Goal: Information Seeking & Learning: Learn about a topic

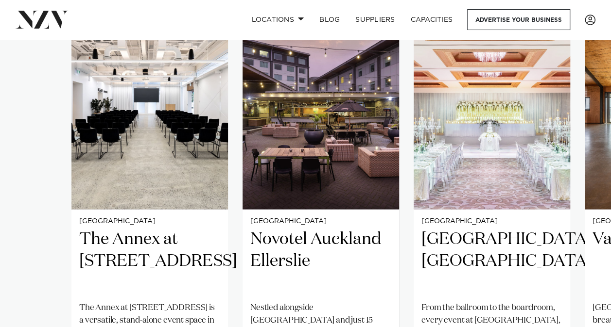
scroll to position [874, 0]
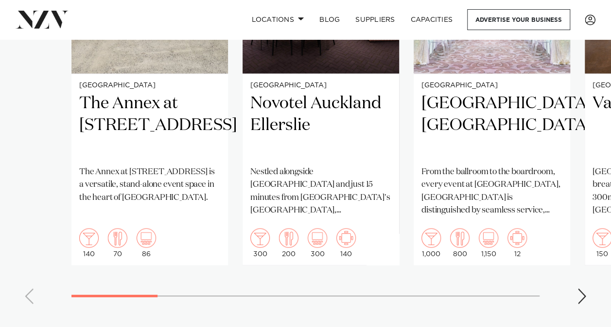
click at [585, 288] on div "Next slide" at bounding box center [582, 296] width 10 height 16
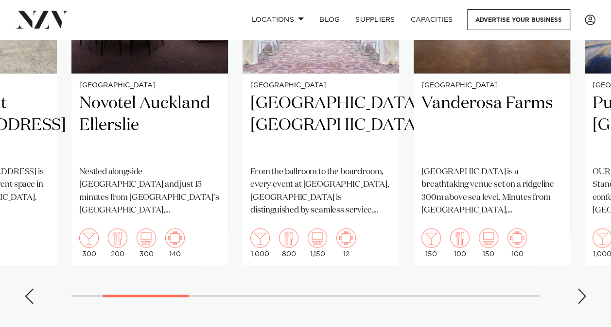
click at [585, 288] on div "Next slide" at bounding box center [582, 296] width 10 height 16
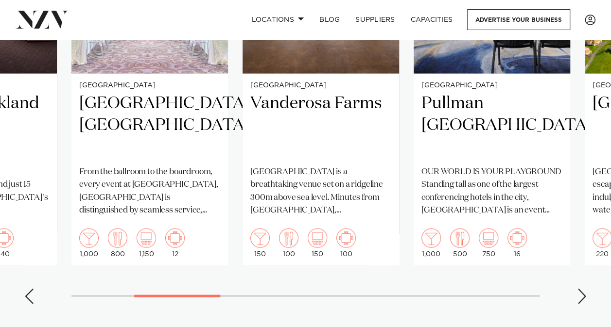
click at [585, 288] on div "Next slide" at bounding box center [582, 296] width 10 height 16
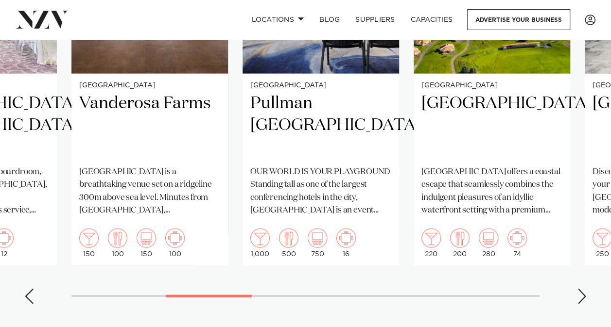
click at [585, 288] on div "Next slide" at bounding box center [582, 296] width 10 height 16
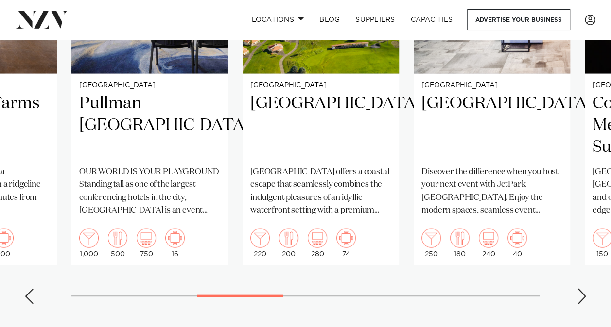
click at [585, 288] on div "Next slide" at bounding box center [582, 296] width 10 height 16
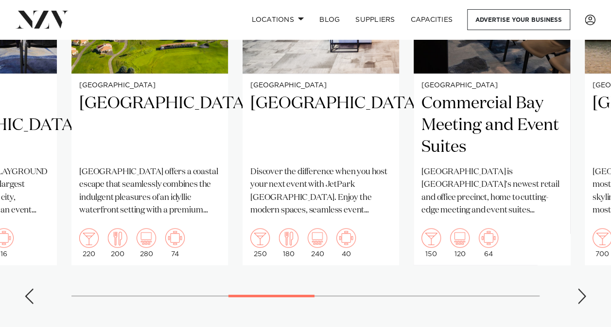
click at [585, 288] on div "Next slide" at bounding box center [582, 296] width 10 height 16
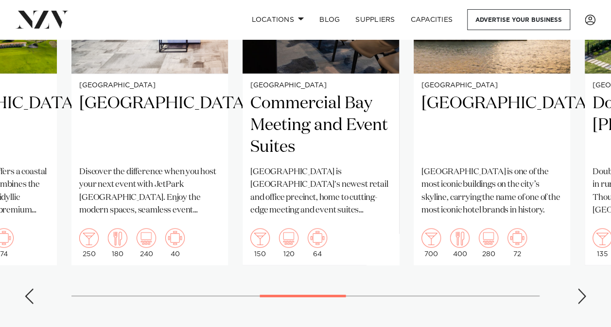
click at [585, 288] on div "Next slide" at bounding box center [582, 296] width 10 height 16
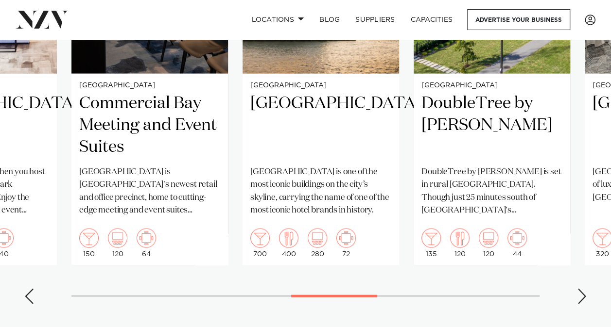
click at [585, 288] on div "Next slide" at bounding box center [582, 296] width 10 height 16
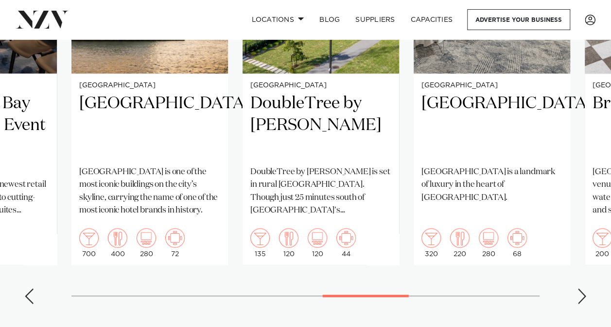
click at [585, 288] on div "Next slide" at bounding box center [582, 296] width 10 height 16
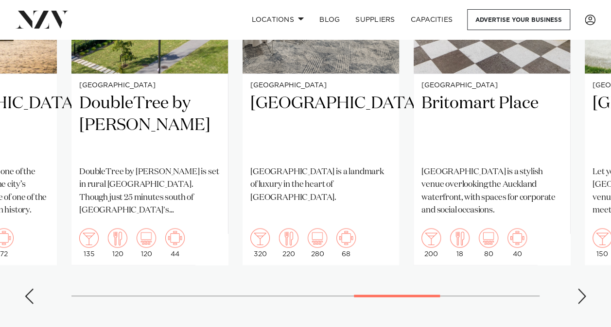
click at [585, 288] on div "Next slide" at bounding box center [582, 296] width 10 height 16
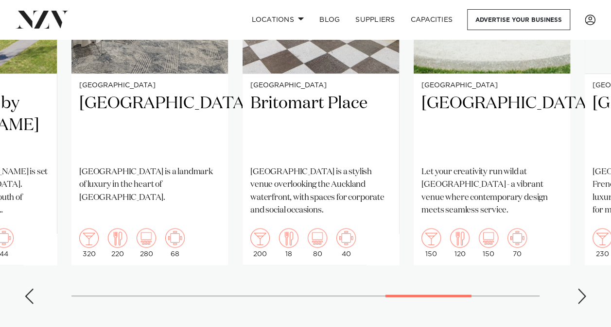
click at [585, 288] on div "Next slide" at bounding box center [582, 296] width 10 height 16
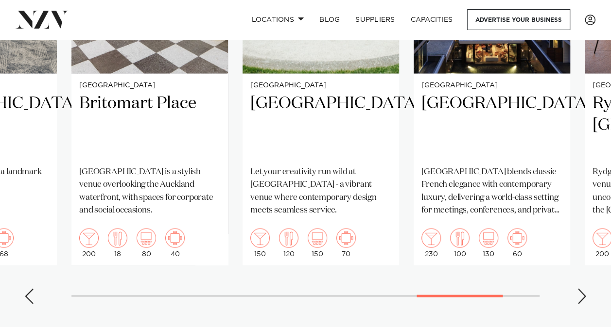
click at [585, 288] on div "Next slide" at bounding box center [582, 296] width 10 height 16
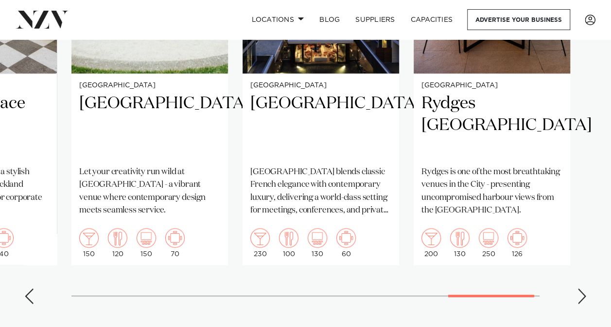
click at [585, 288] on div "Next slide" at bounding box center [582, 296] width 10 height 16
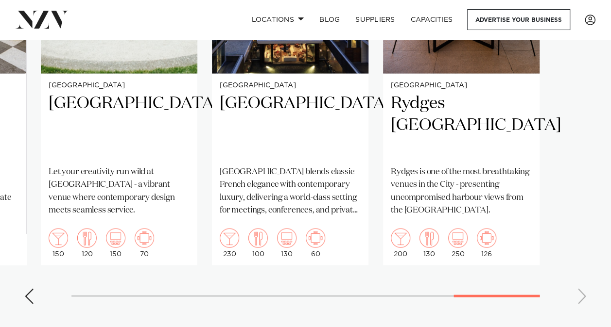
click at [585, 263] on swiper-container "Auckland The Annex at 10 Madden Street The Annex at 10 Madden Street is a versa…" at bounding box center [305, 88] width 611 height 448
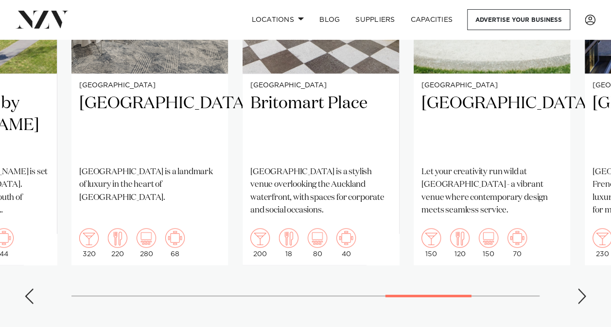
click at [31, 288] on div "Previous slide" at bounding box center [29, 296] width 10 height 16
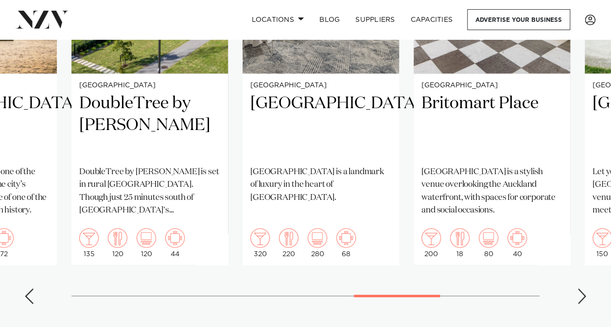
click at [31, 288] on div "Previous slide" at bounding box center [29, 296] width 10 height 16
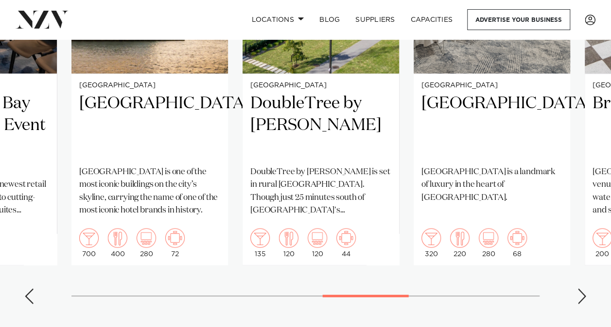
click at [31, 288] on div "Previous slide" at bounding box center [29, 296] width 10 height 16
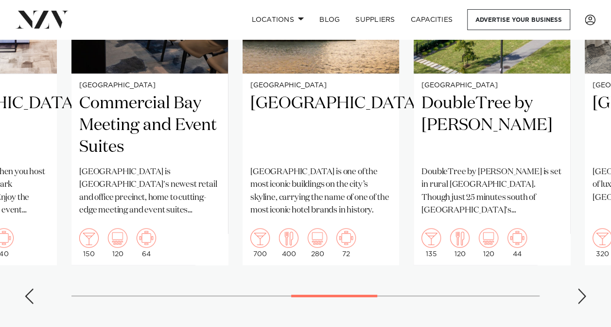
click at [31, 288] on div "Previous slide" at bounding box center [29, 296] width 10 height 16
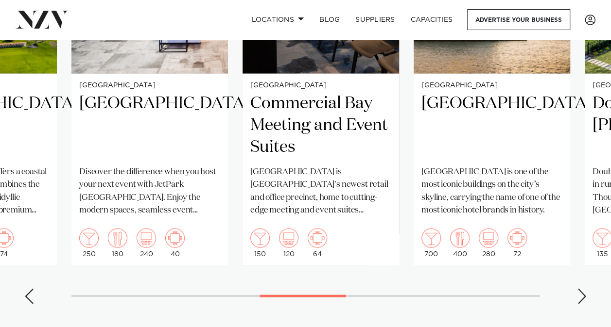
click at [31, 288] on div "Previous slide" at bounding box center [29, 296] width 10 height 16
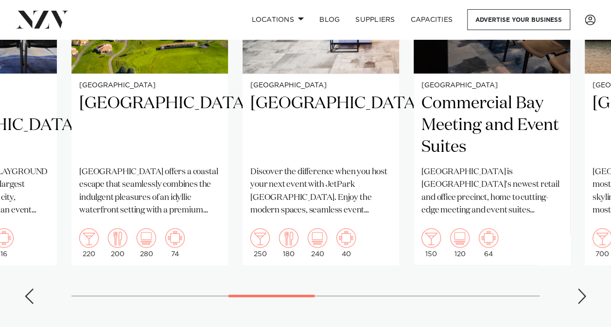
click at [31, 288] on div "Previous slide" at bounding box center [29, 296] width 10 height 16
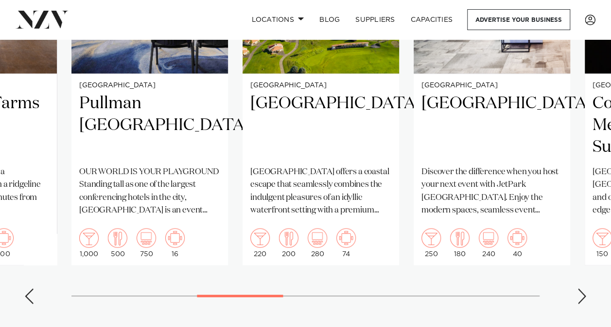
click at [31, 288] on div "Previous slide" at bounding box center [29, 296] width 10 height 16
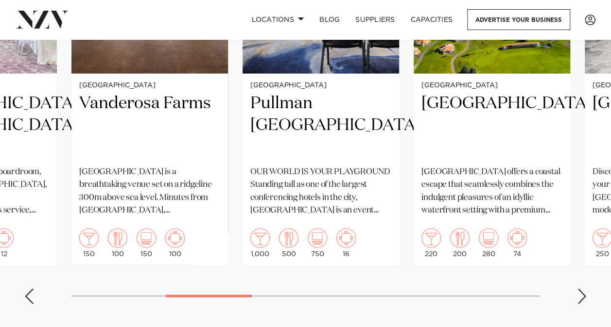
click at [31, 288] on div "Previous slide" at bounding box center [29, 296] width 10 height 16
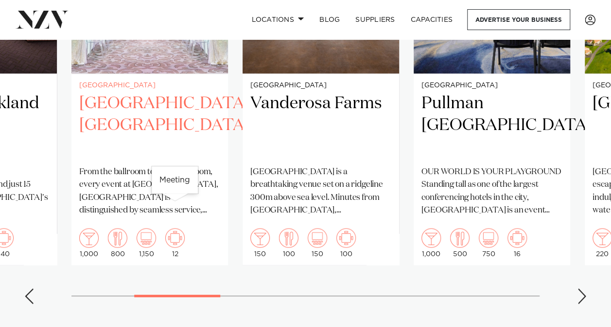
click at [180, 228] on img "3 / 15" at bounding box center [174, 237] width 19 height 19
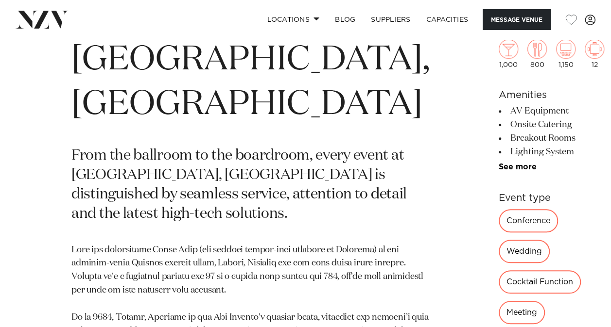
scroll to position [389, 0]
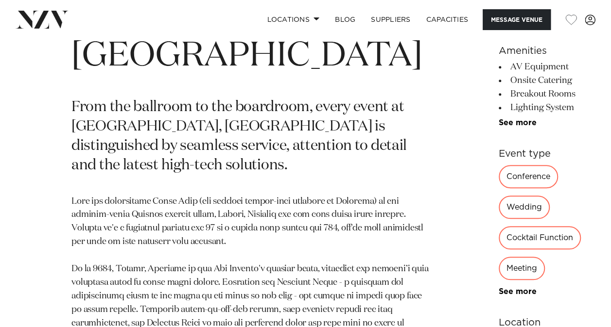
click at [498, 257] on div "Meeting" at bounding box center [521, 268] width 46 height 23
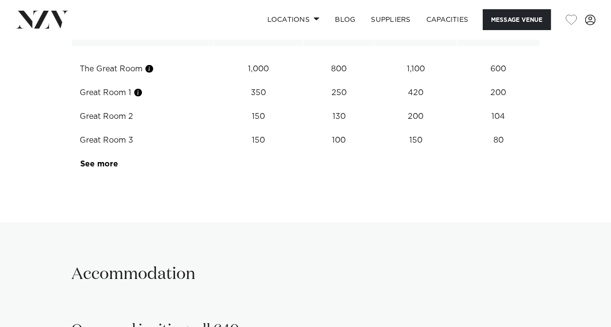
scroll to position [1457, 0]
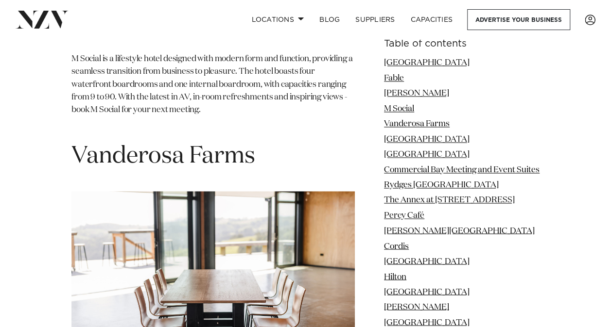
scroll to position [2283, 0]
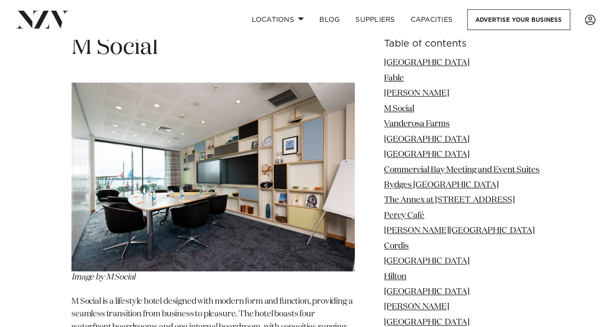
click at [249, 183] on img at bounding box center [212, 177] width 283 height 189
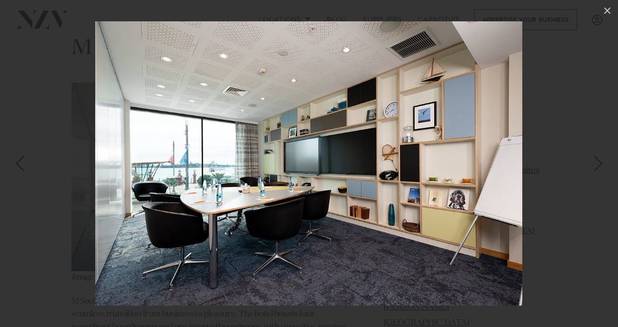
click at [213, 192] on img at bounding box center [308, 163] width 427 height 285
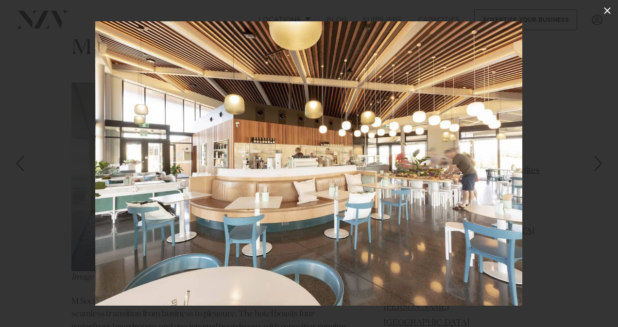
click at [601, 13] on icon at bounding box center [607, 11] width 12 height 12
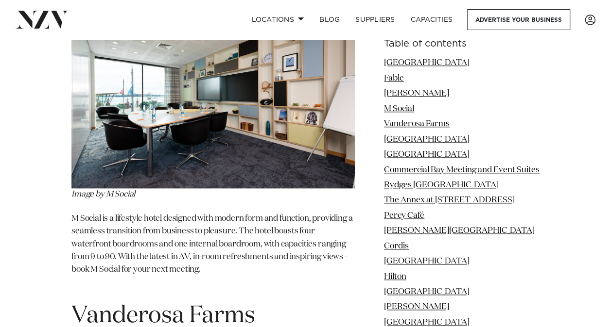
scroll to position [2428, 0]
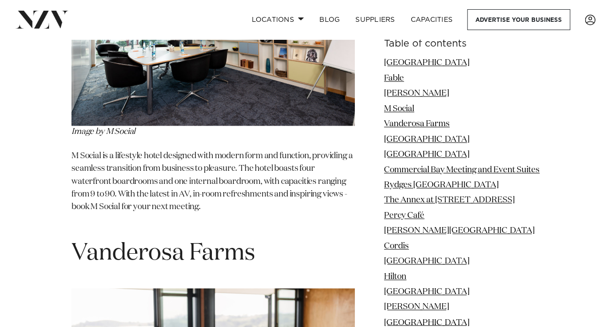
click at [251, 178] on p "M Social is a lifestyle hotel designed with modern form and function, providing…" at bounding box center [212, 188] width 283 height 77
click at [283, 105] on img at bounding box center [212, 31] width 283 height 189
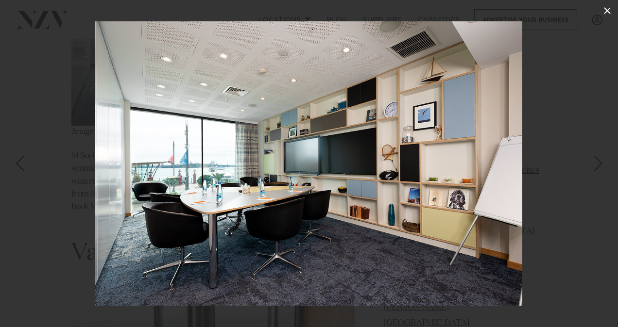
click at [610, 5] on icon at bounding box center [607, 11] width 12 height 12
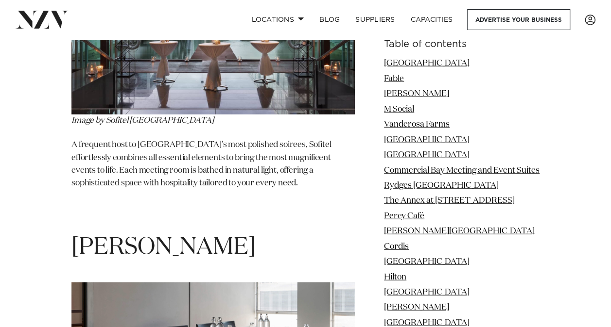
scroll to position [6411, 0]
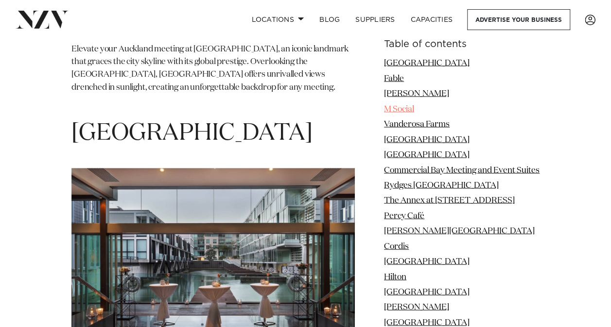
click at [403, 108] on link "M Social" at bounding box center [399, 109] width 30 height 8
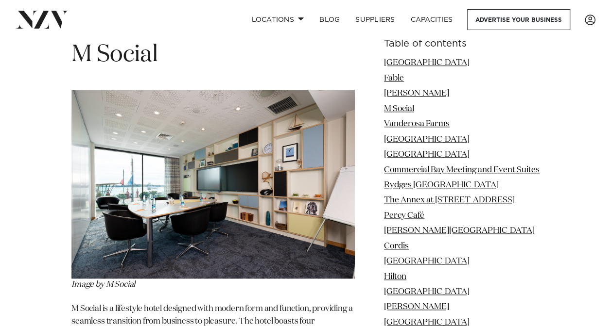
scroll to position [2421, 0]
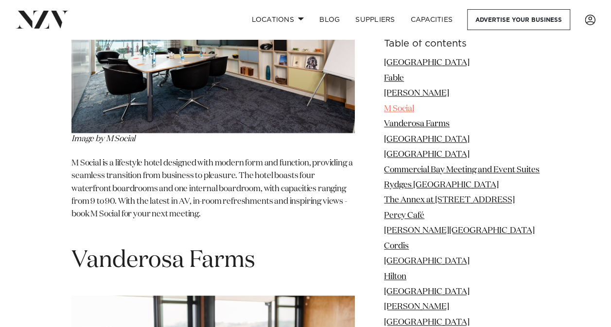
click at [402, 109] on link "M Social" at bounding box center [399, 109] width 30 height 8
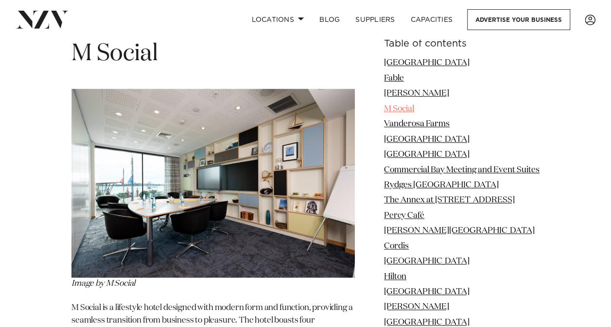
scroll to position [2275, 0]
